Goal: Task Accomplishment & Management: Manage account settings

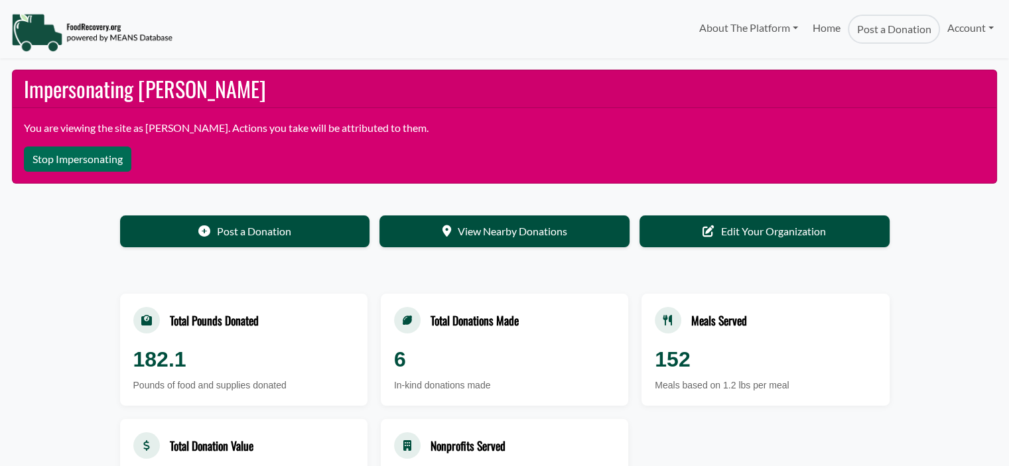
select select "Language Translate Widget"
click at [957, 26] on link "Account" at bounding box center [970, 28] width 61 height 27
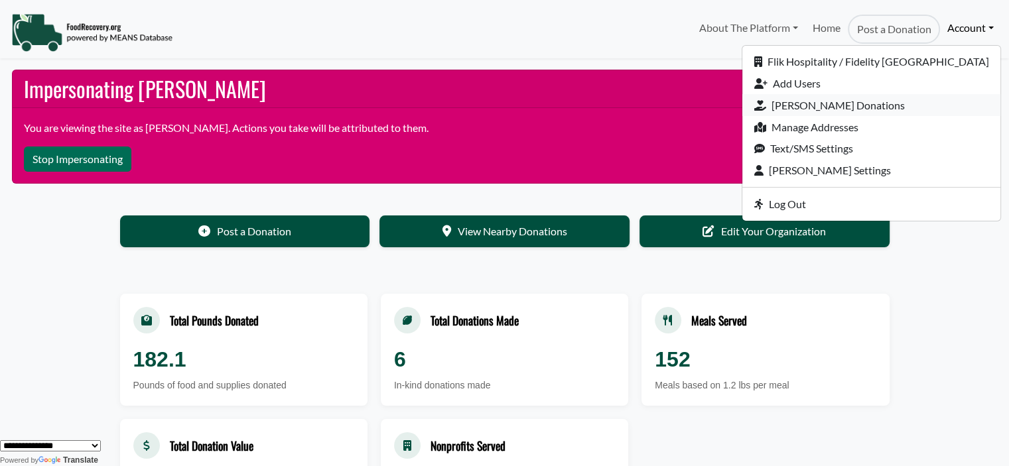
click at [879, 110] on link "[PERSON_NAME] Donations" at bounding box center [871, 105] width 258 height 22
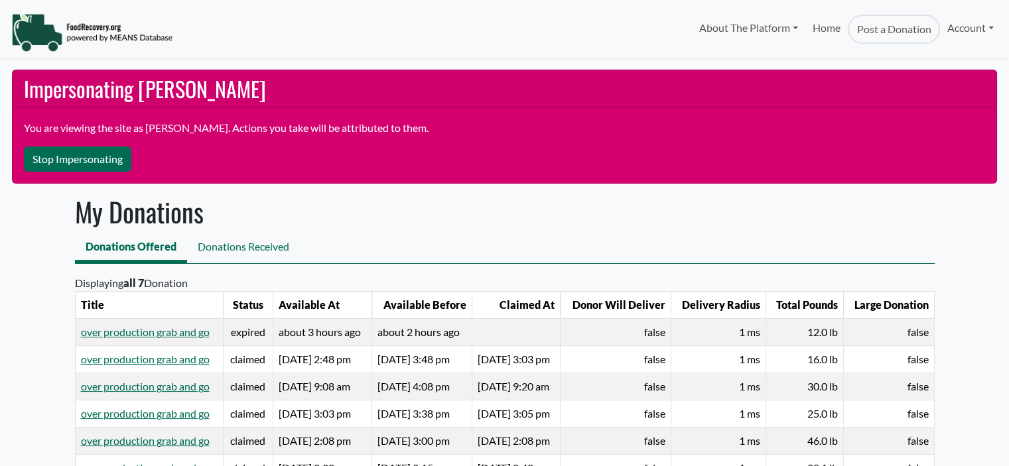
select select "Language Translate Widget"
click at [108, 153] on button "Stop Impersonating" at bounding box center [77, 159] width 107 height 25
